Goal: Information Seeking & Learning: Compare options

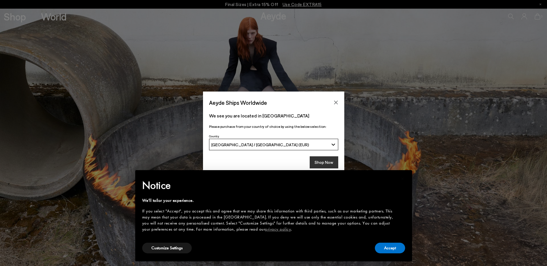
click at [331, 162] on button "Shop Now" at bounding box center [324, 163] width 29 height 12
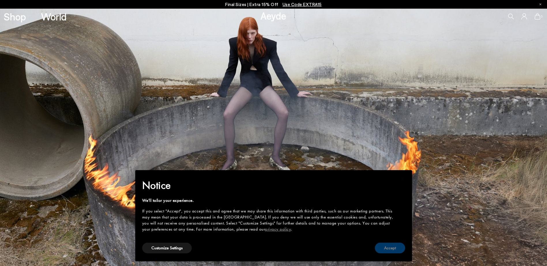
click at [389, 250] on button "Accept" at bounding box center [390, 248] width 30 height 11
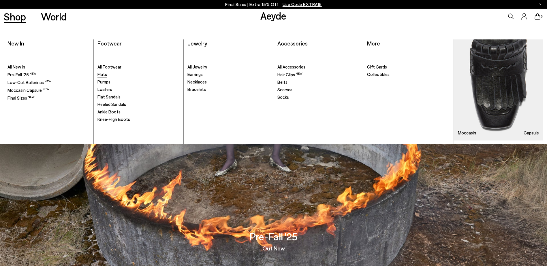
click at [103, 75] on span "Flats" at bounding box center [102, 74] width 10 height 5
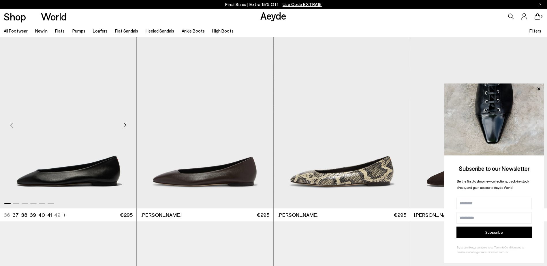
click at [99, 144] on img "1 / 6" at bounding box center [68, 123] width 136 height 172
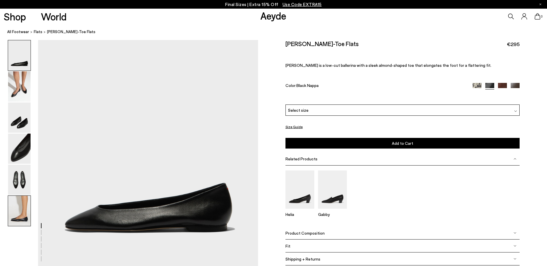
click at [12, 209] on img at bounding box center [19, 211] width 22 height 30
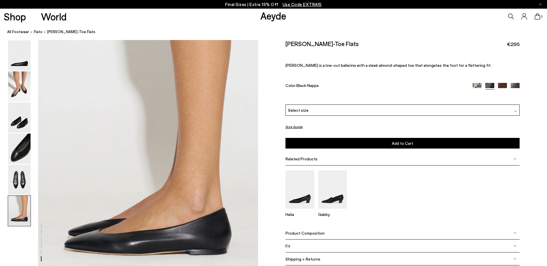
scroll to position [1444, 0]
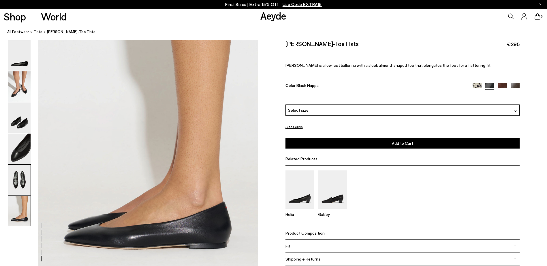
click at [20, 180] on img at bounding box center [19, 180] width 22 height 30
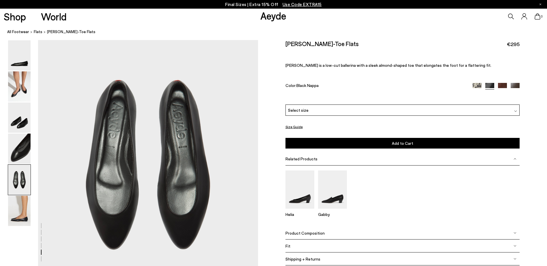
scroll to position [1110, 0]
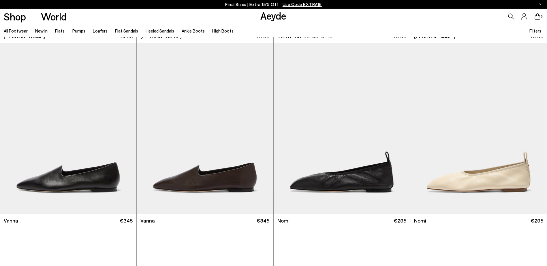
scroll to position [199, 0]
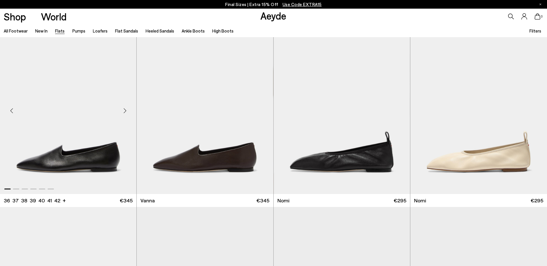
click at [93, 146] on img "1 / 6" at bounding box center [68, 109] width 136 height 172
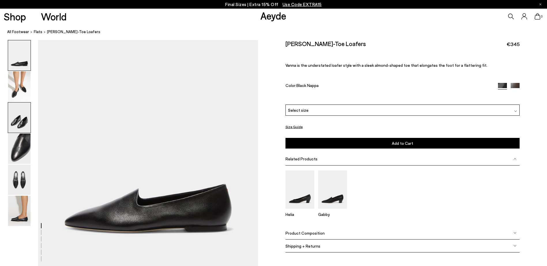
click at [25, 118] on img at bounding box center [19, 118] width 22 height 30
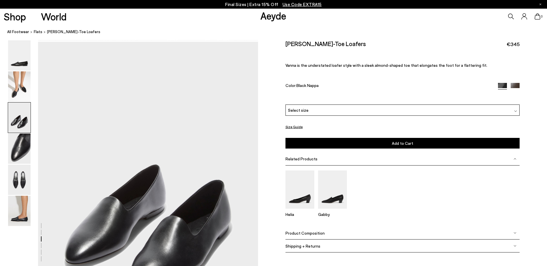
scroll to position [522, 0]
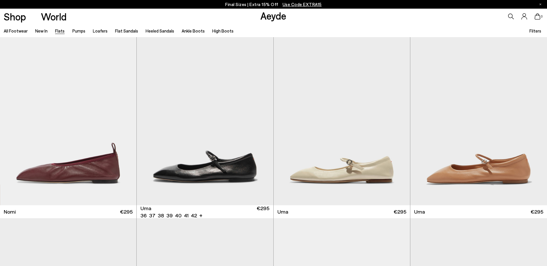
scroll to position [373, 0]
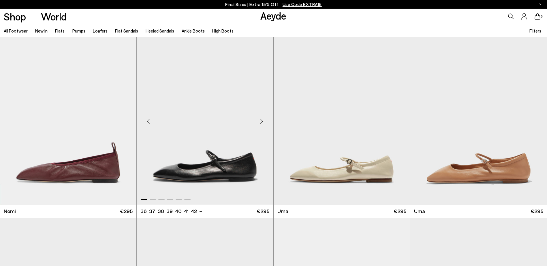
click at [232, 159] on img "1 / 6" at bounding box center [205, 120] width 136 height 172
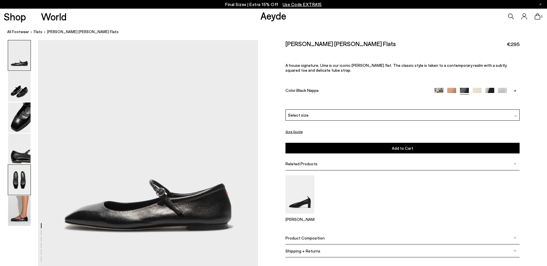
click at [16, 176] on img at bounding box center [19, 180] width 22 height 30
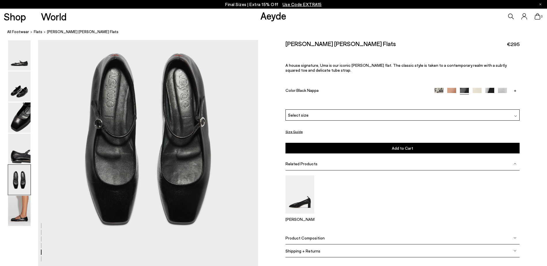
scroll to position [1149, 0]
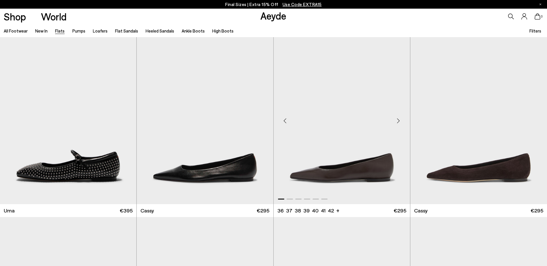
scroll to position [755, 0]
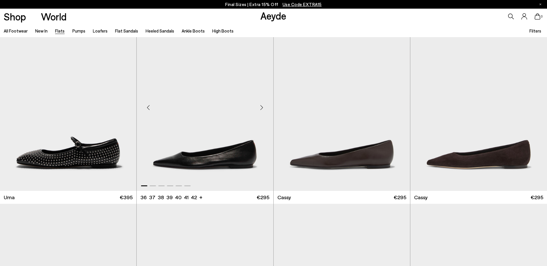
click at [232, 155] on img "1 / 6" at bounding box center [205, 106] width 136 height 172
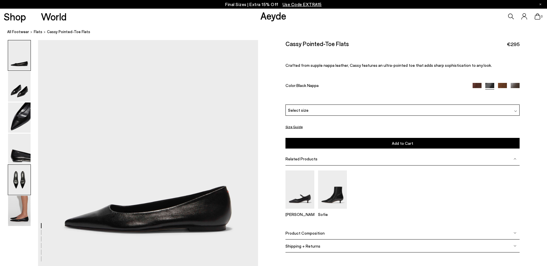
click at [25, 182] on img at bounding box center [19, 180] width 22 height 30
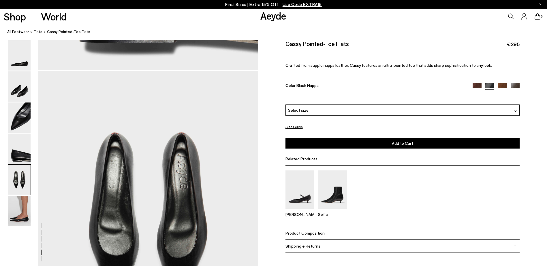
scroll to position [1110, 0]
